Goal: Browse casually

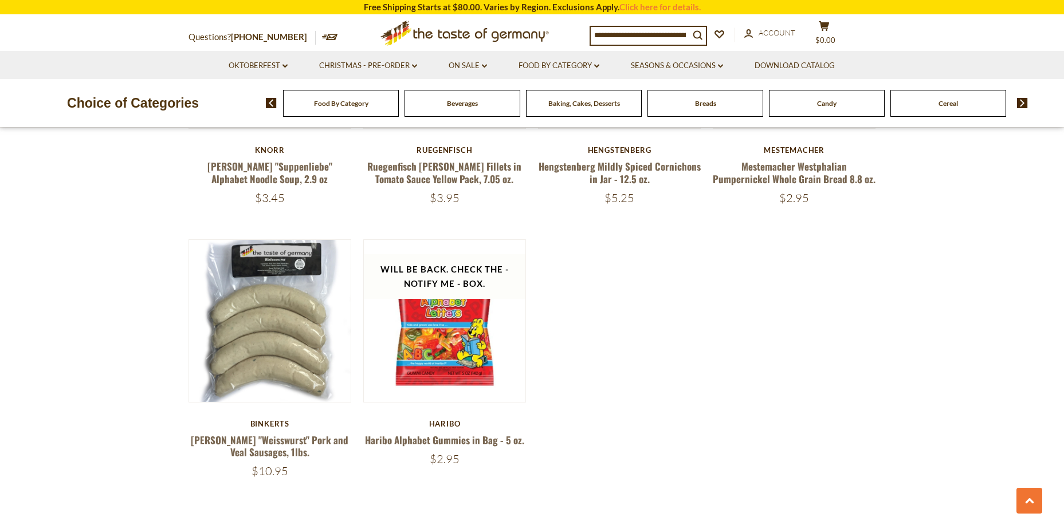
scroll to position [859, 0]
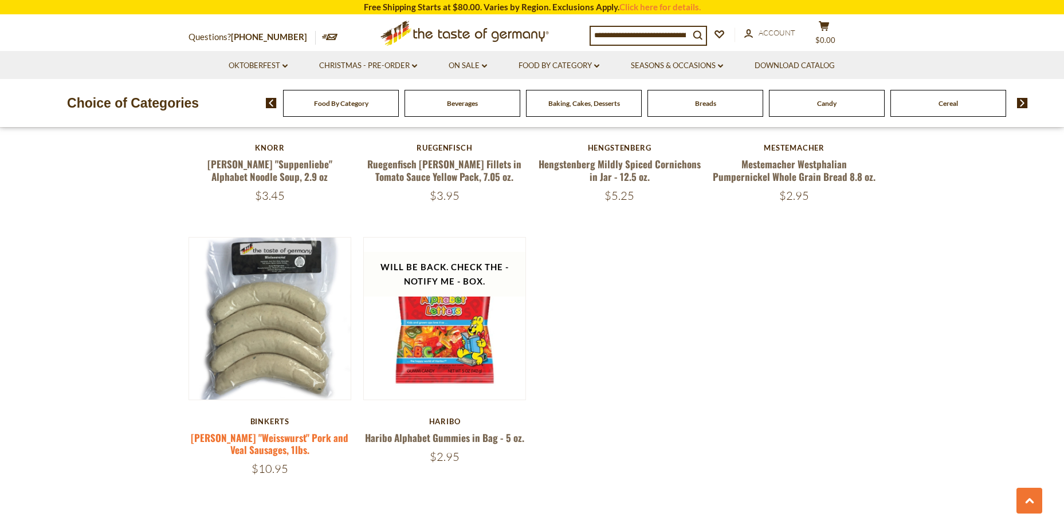
click at [262, 449] on link "[PERSON_NAME] "Weisswurst" Pork and Veal Sausages, 1lbs." at bounding box center [270, 444] width 158 height 26
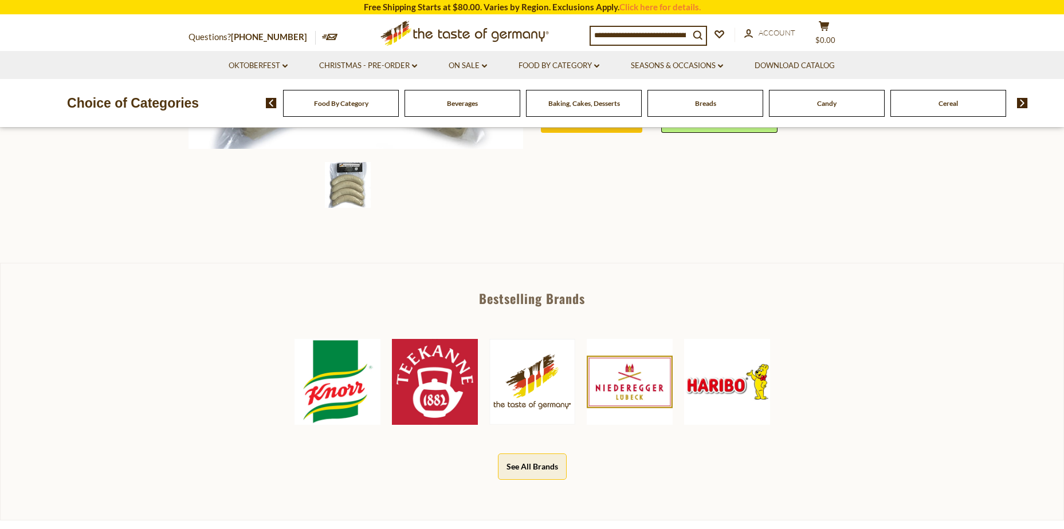
scroll to position [401, 0]
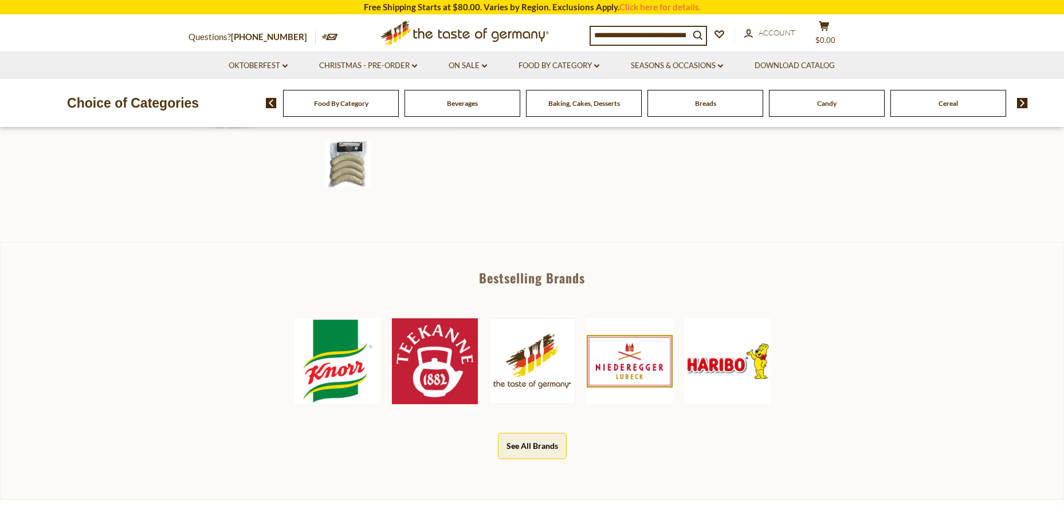
click at [534, 448] on button "See All Brands" at bounding box center [532, 446] width 69 height 26
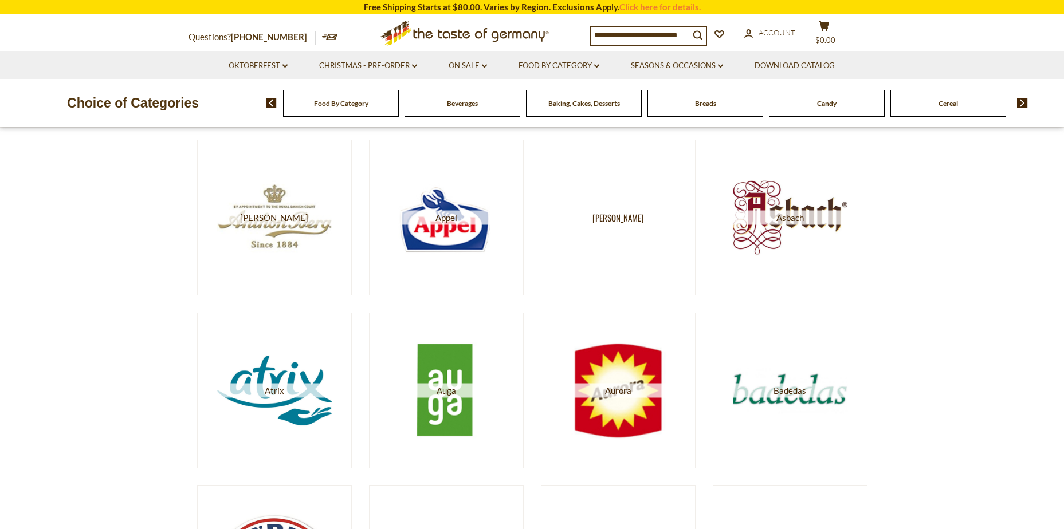
scroll to position [516, 0]
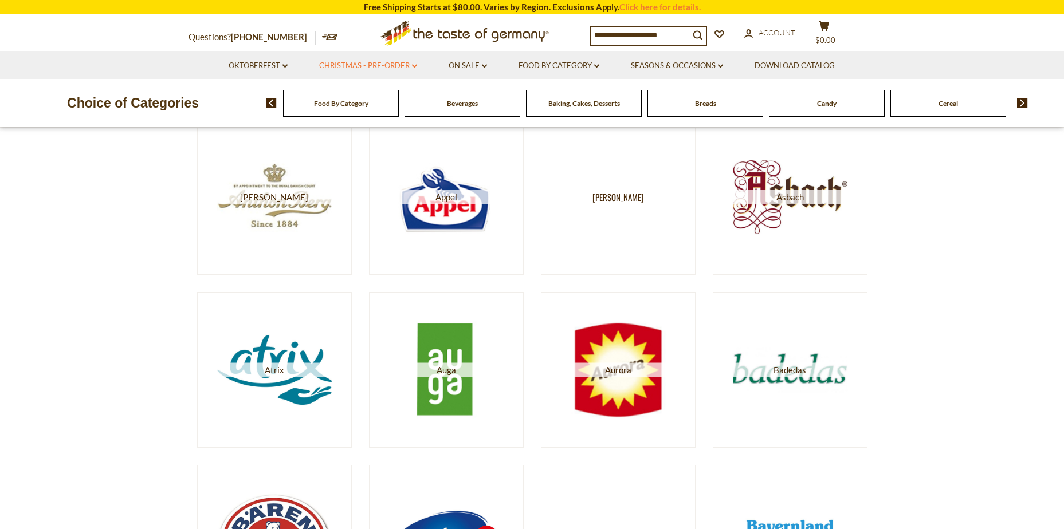
click at [367, 67] on link "Christmas - PRE-ORDER dropdown_arrow" at bounding box center [368, 66] width 98 height 13
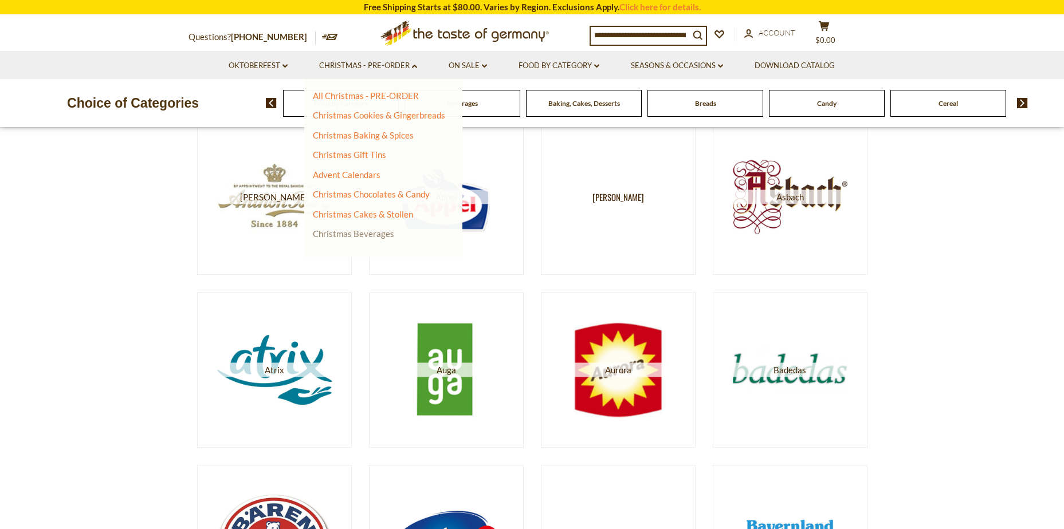
click at [344, 235] on link "Christmas Beverages" at bounding box center [353, 234] width 81 height 10
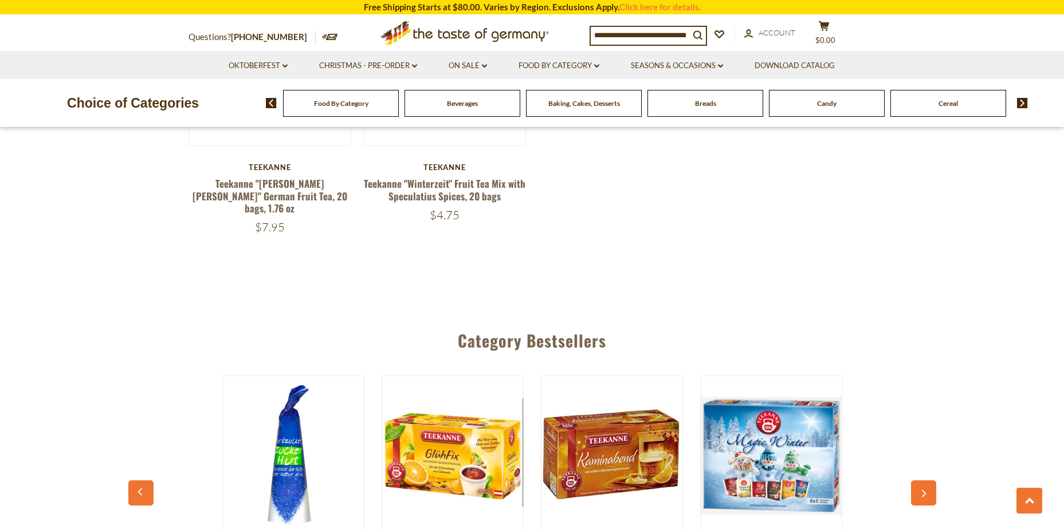
scroll to position [2520, 0]
click at [469, 66] on link "On Sale dropdown_arrow" at bounding box center [468, 66] width 38 height 13
click at [469, 97] on link "All On Sale" at bounding box center [462, 96] width 41 height 10
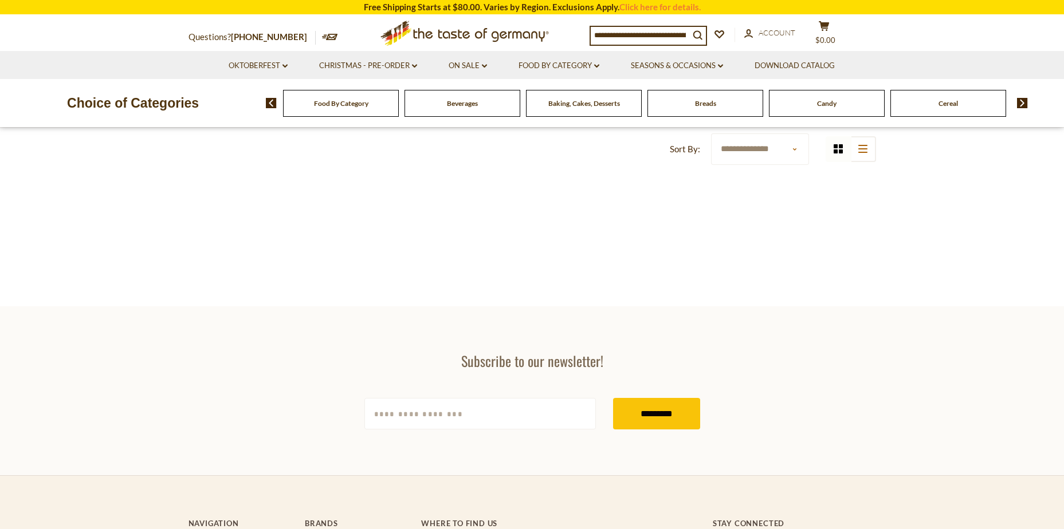
scroll to position [516, 0]
